Goal: Task Accomplishment & Management: Use online tool/utility

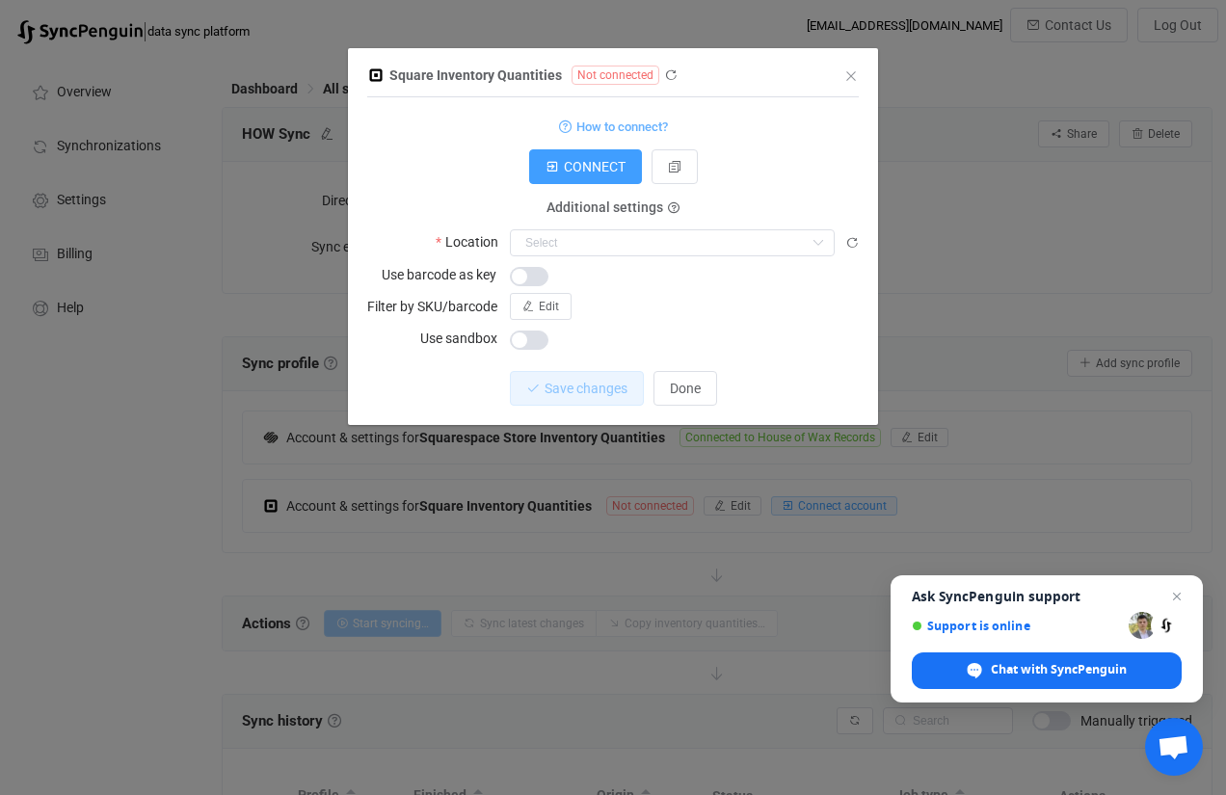
scroll to position [94, 0]
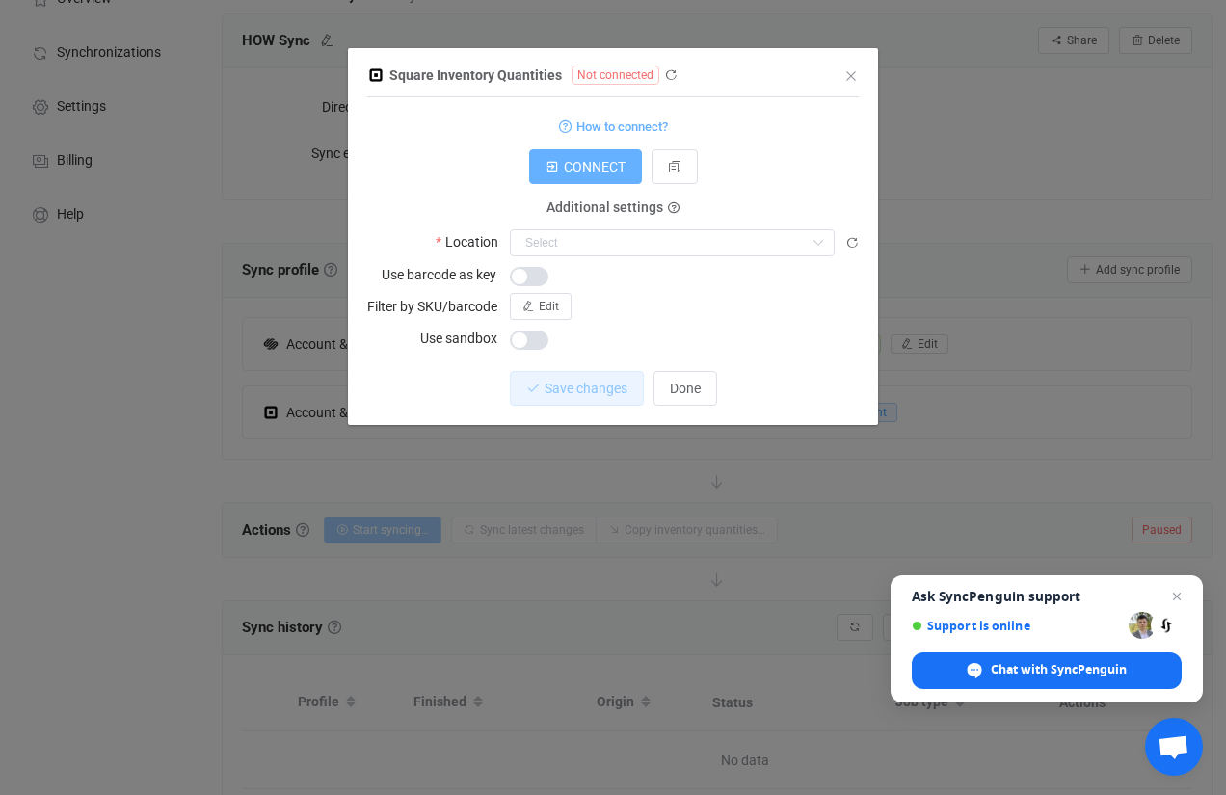
click at [598, 165] on span "CONNECT" at bounding box center [595, 166] width 62 height 15
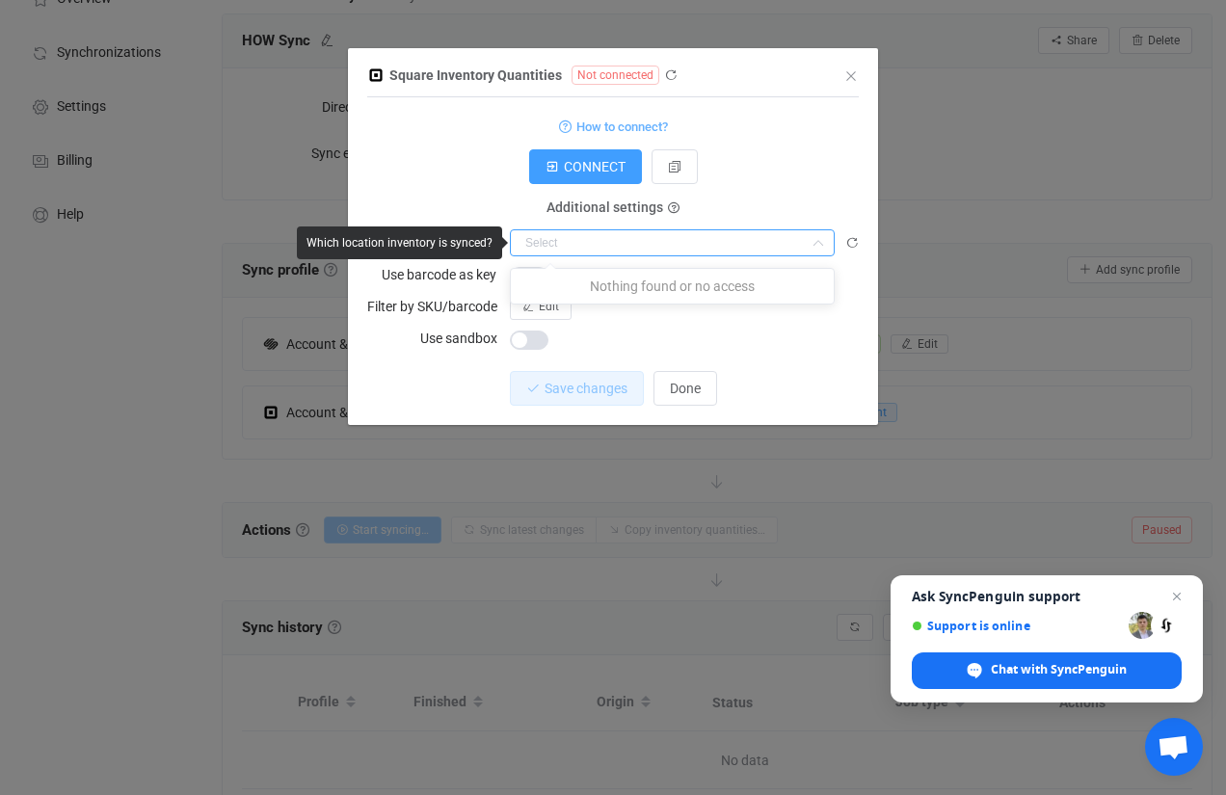
click at [620, 243] on input "dialog" at bounding box center [672, 242] width 325 height 27
click at [765, 193] on form "How to connect? CONNECT Additional settings Location Use barcode as key Filter …" at bounding box center [613, 233] width 492 height 238
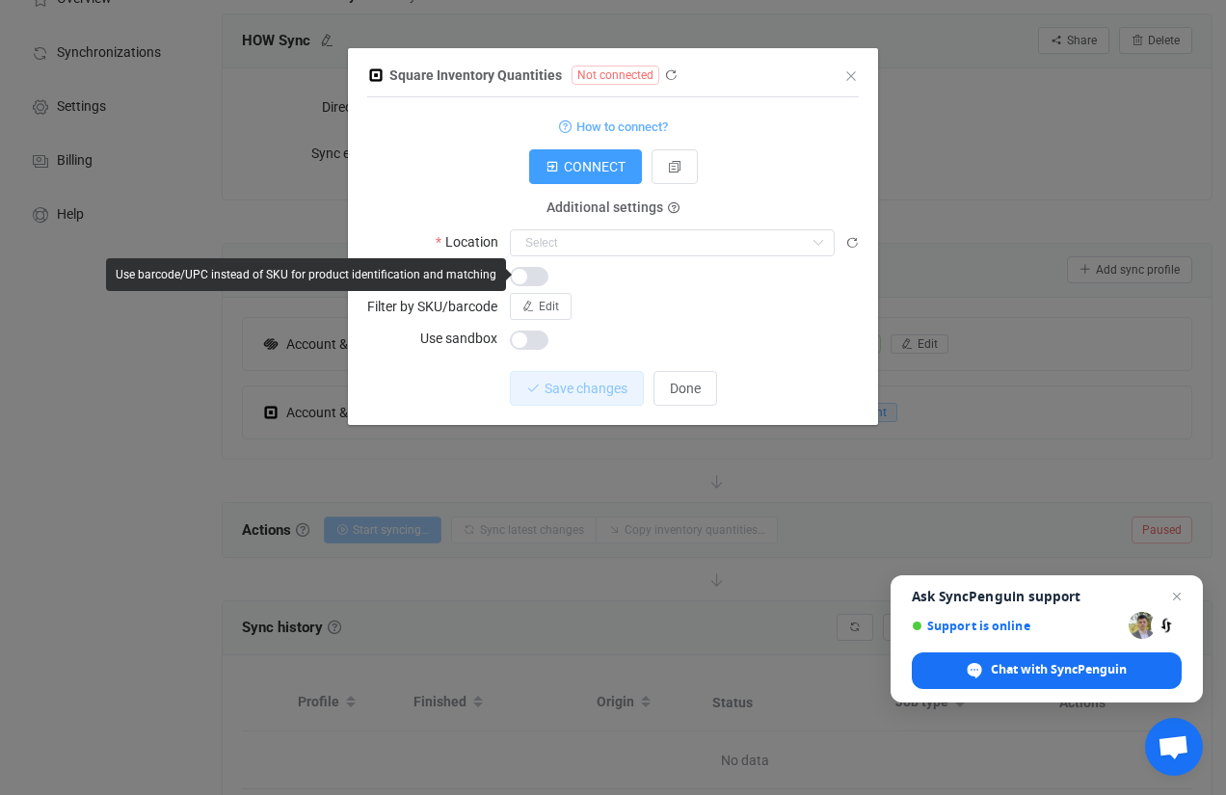
click at [535, 276] on span "dialog" at bounding box center [529, 276] width 39 height 19
click at [613, 279] on div "dialog" at bounding box center [684, 274] width 349 height 27
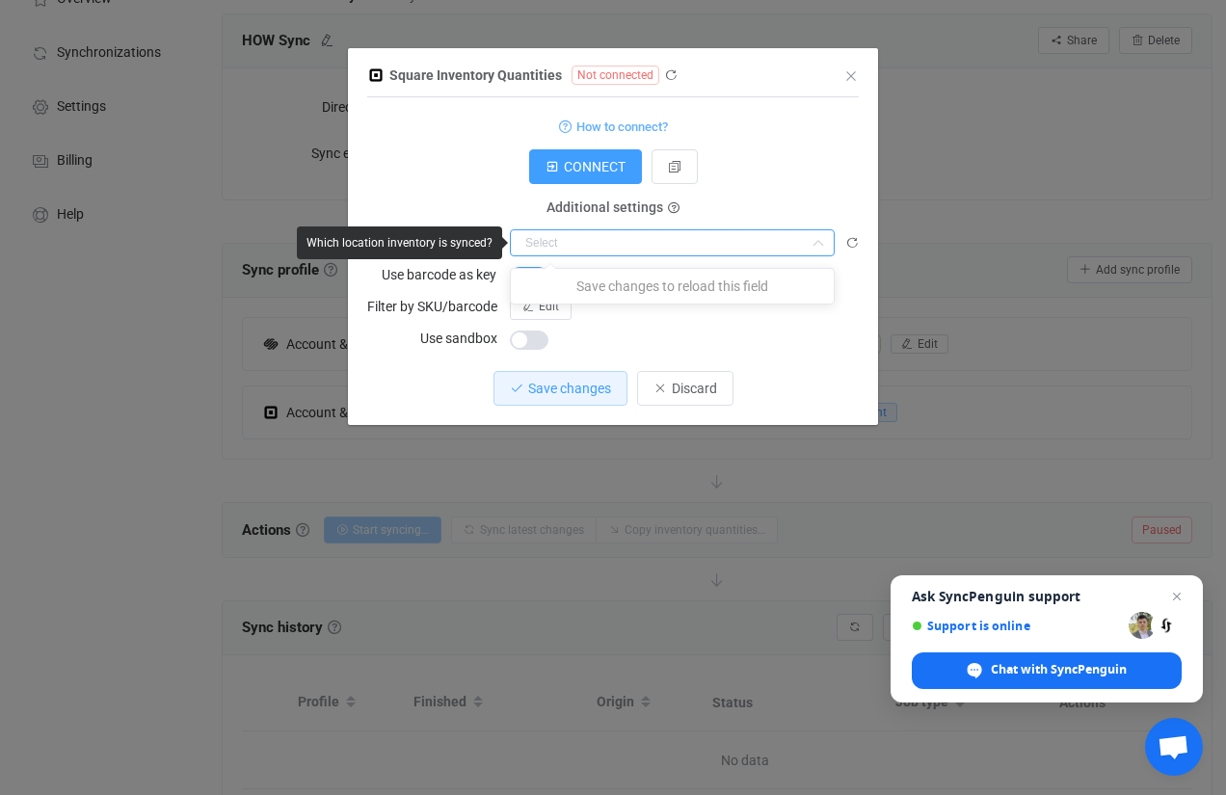
click at [586, 237] on input "dialog" at bounding box center [672, 242] width 325 height 27
click at [618, 287] on p "Save changes to reload this field" at bounding box center [672, 286] width 323 height 35
click at [765, 165] on div "CONNECT" at bounding box center [613, 166] width 492 height 35
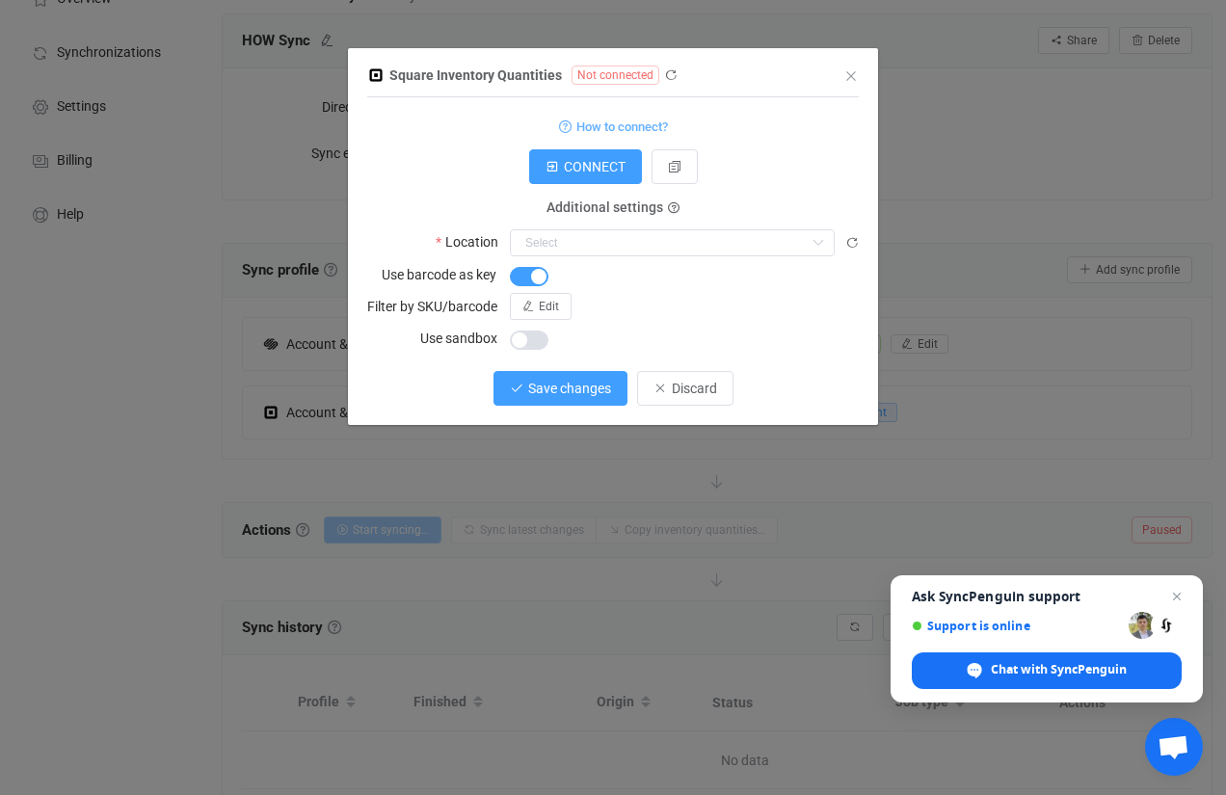
click at [578, 397] on button "Save changes" at bounding box center [561, 388] width 134 height 35
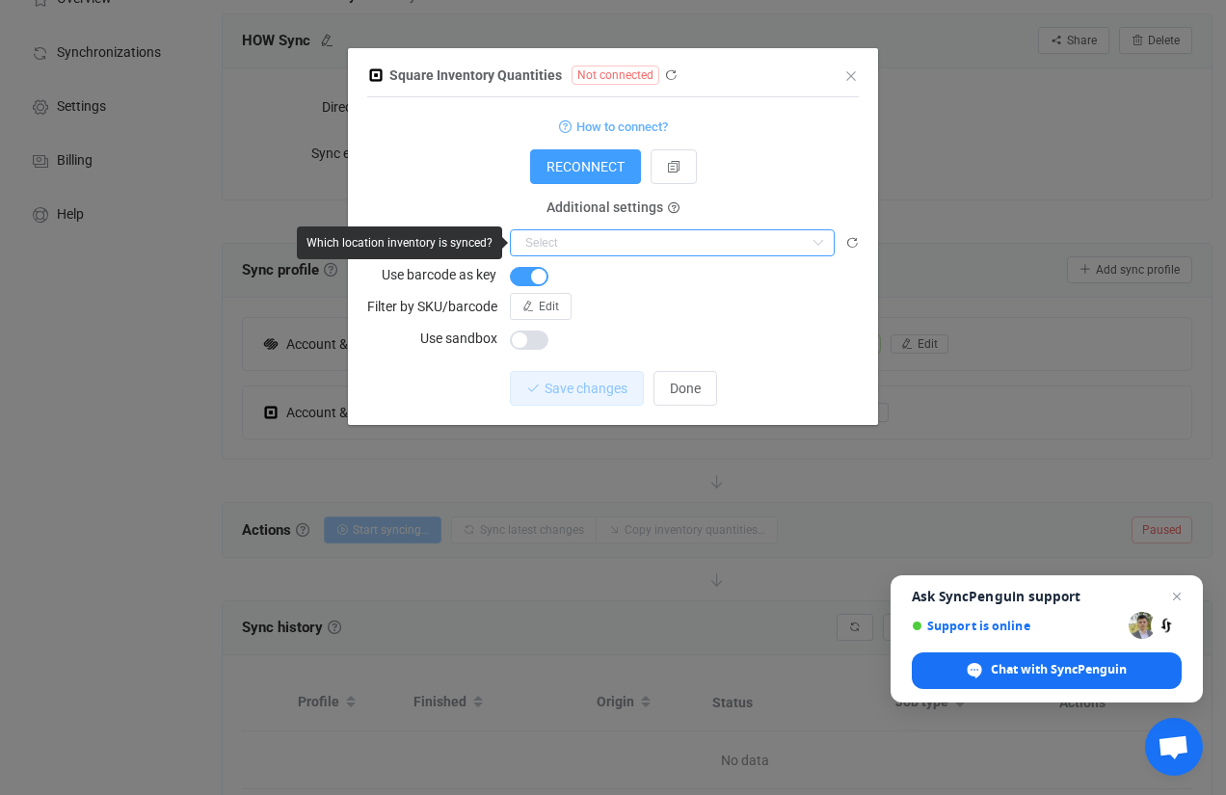
click at [674, 240] on input "dialog" at bounding box center [672, 242] width 325 height 27
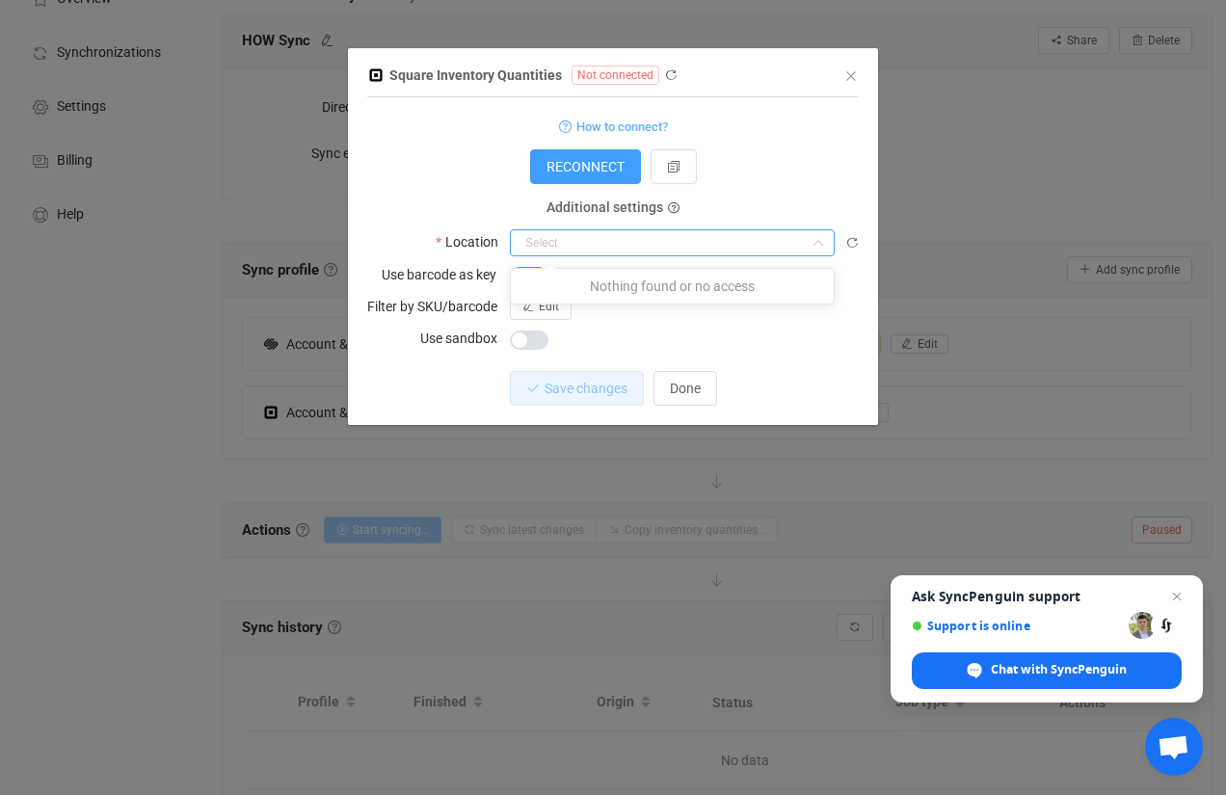
click at [762, 196] on form "How to connect? RECONNECT Additional settings Location Use barcode as key Filte…" at bounding box center [613, 233] width 492 height 238
click at [602, 164] on span "RECONNECT" at bounding box center [586, 166] width 78 height 15
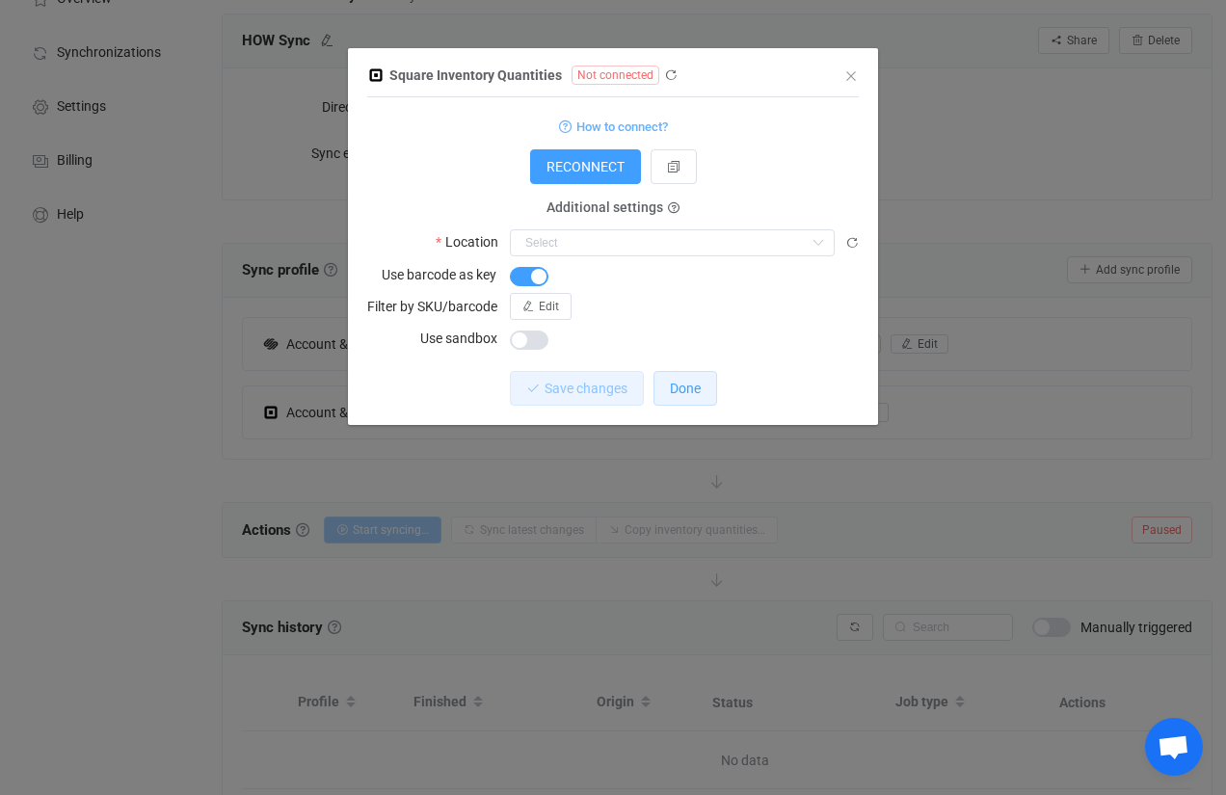
click at [694, 382] on span "Done" at bounding box center [685, 388] width 31 height 15
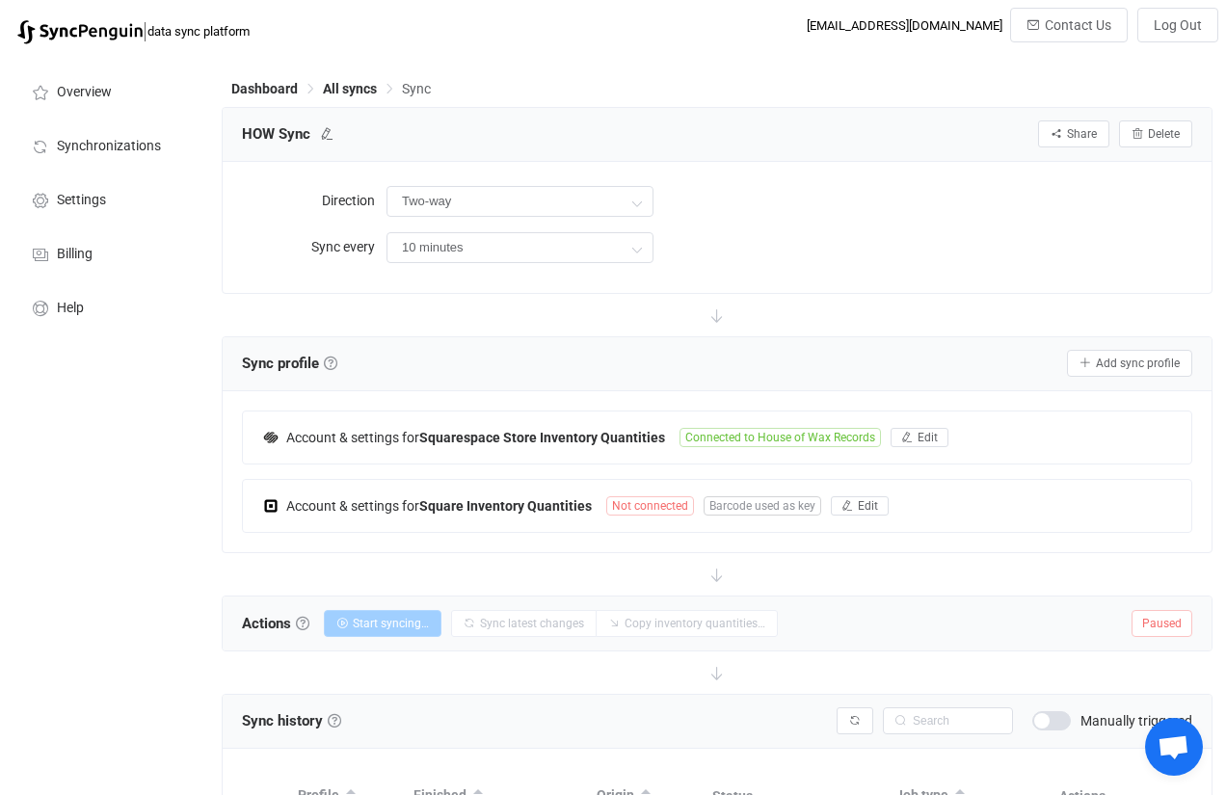
scroll to position [0, 0]
click at [820, 76] on div "Dashboard All syncs Sync HOW Sync Share Sync sharing Delete Direction Two-way T…" at bounding box center [719, 517] width 1014 height 926
